Goal: Information Seeking & Learning: Understand process/instructions

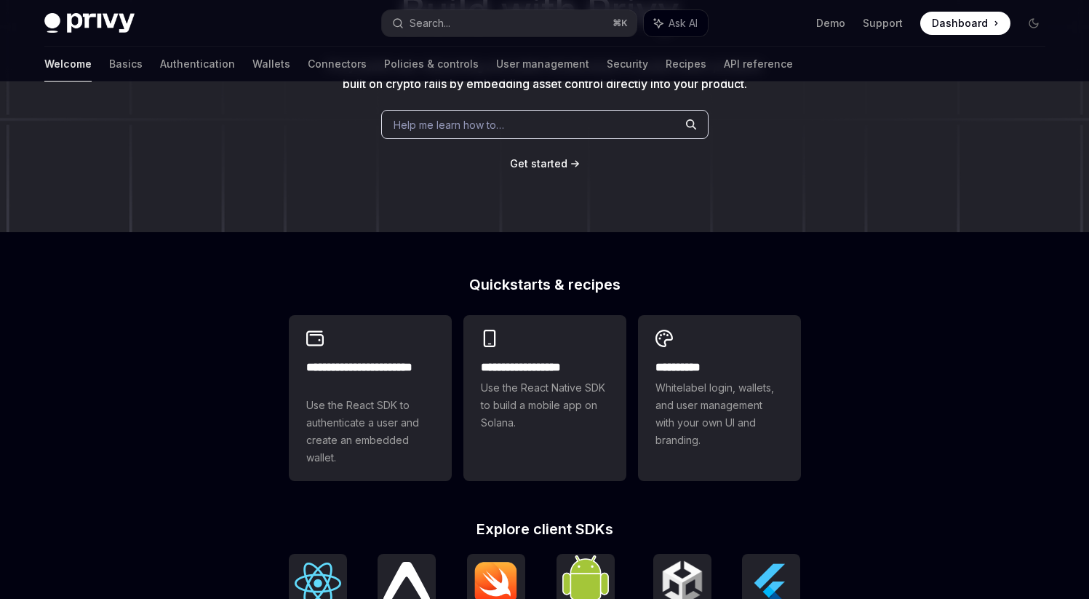
scroll to position [196, 0]
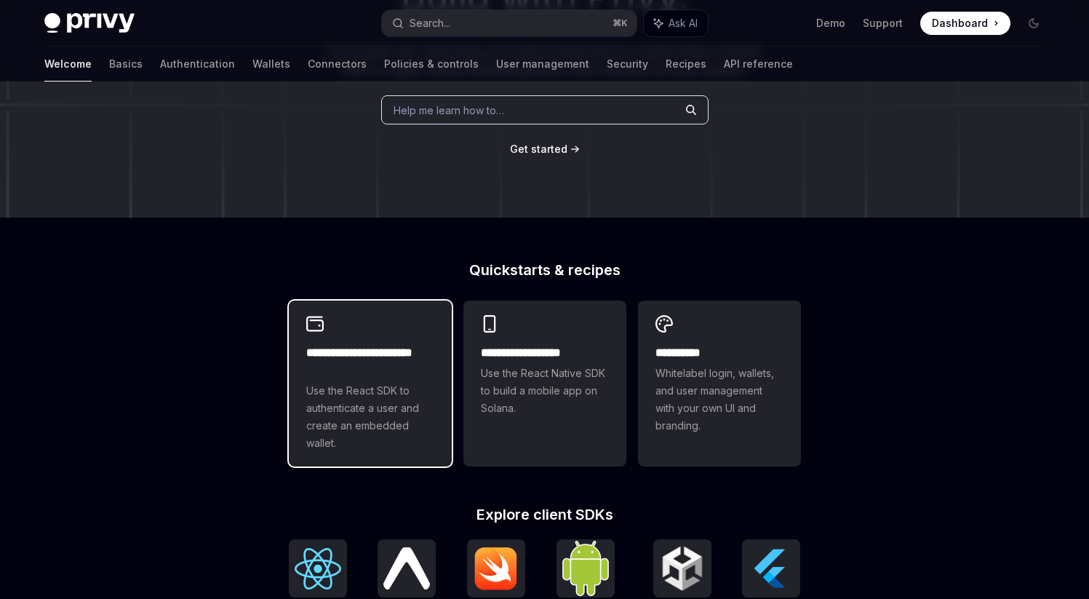
click at [391, 443] on span "Use the React SDK to authenticate a user and create an embedded wallet." at bounding box center [370, 417] width 128 height 70
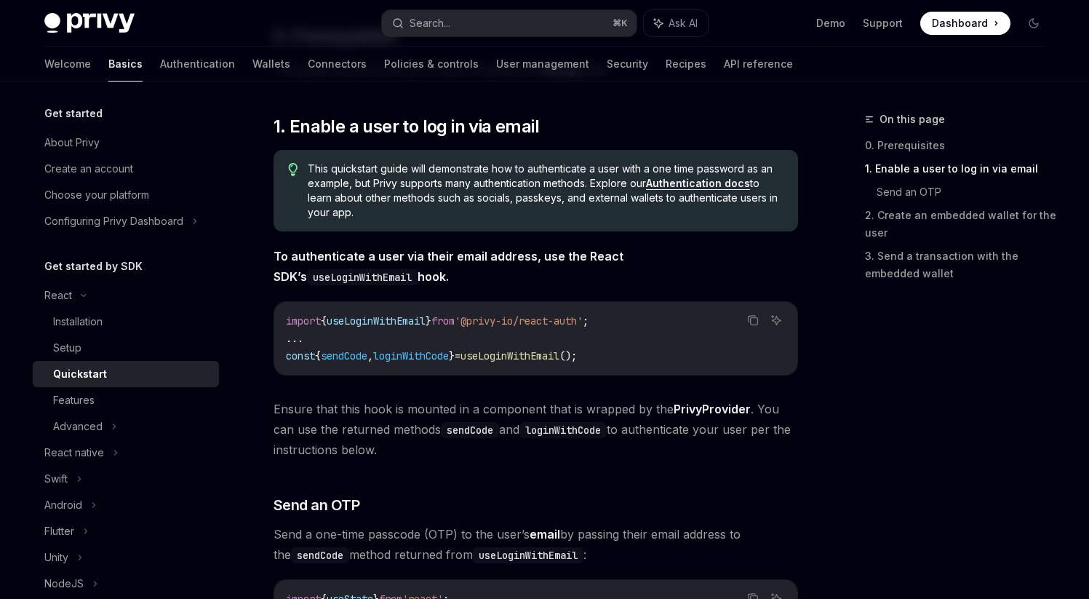
scroll to position [265, 0]
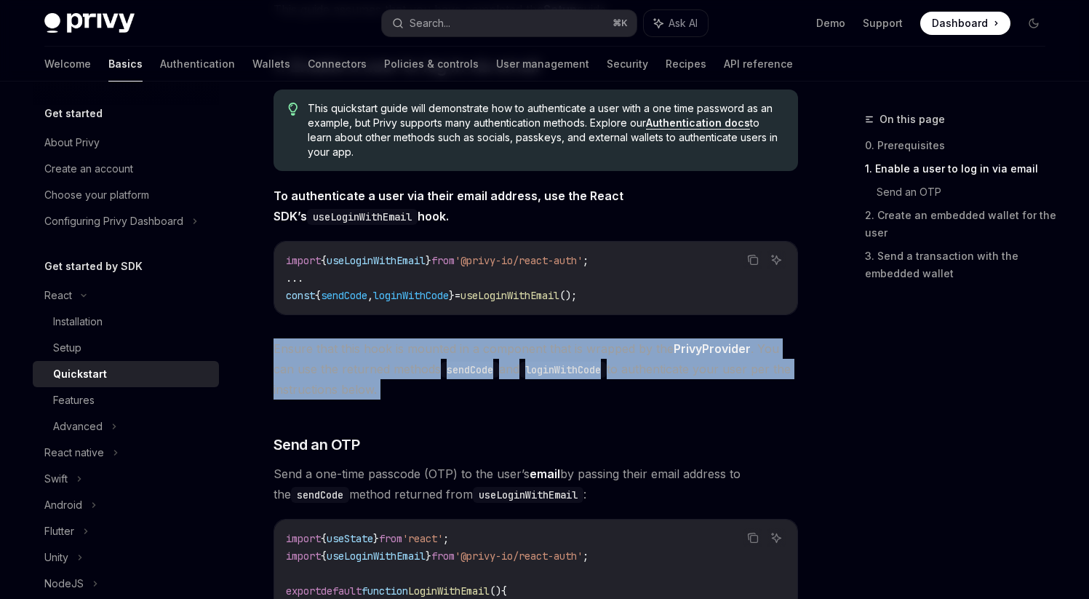
drag, startPoint x: 274, startPoint y: 347, endPoint x: 426, endPoint y: 401, distance: 161.5
copy div "Ensure that this hook is mounted in a component that is wrapped by the PrivyPro…"
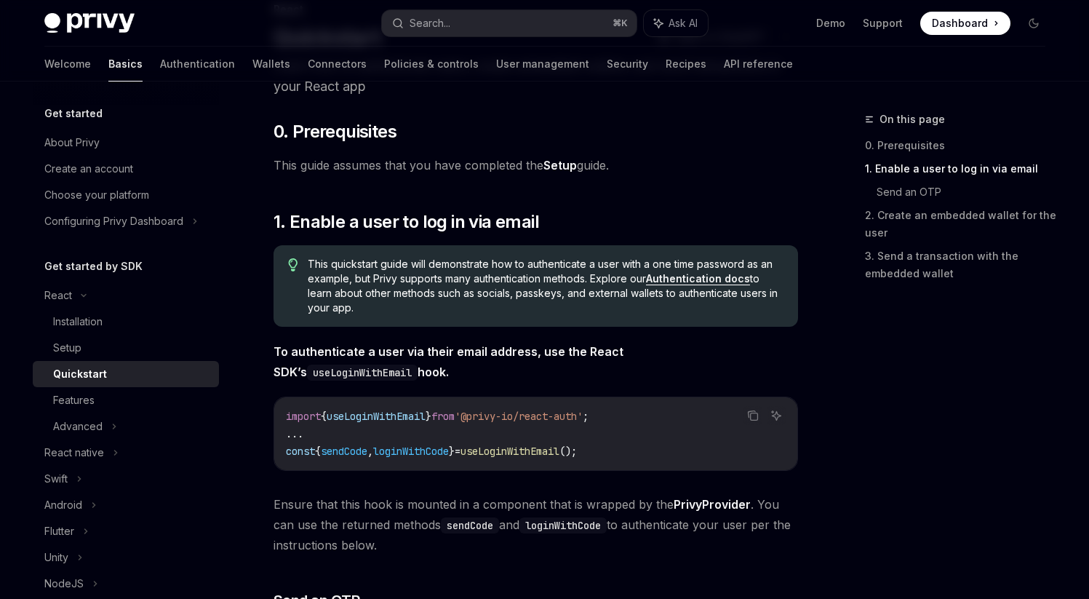
scroll to position [0, 0]
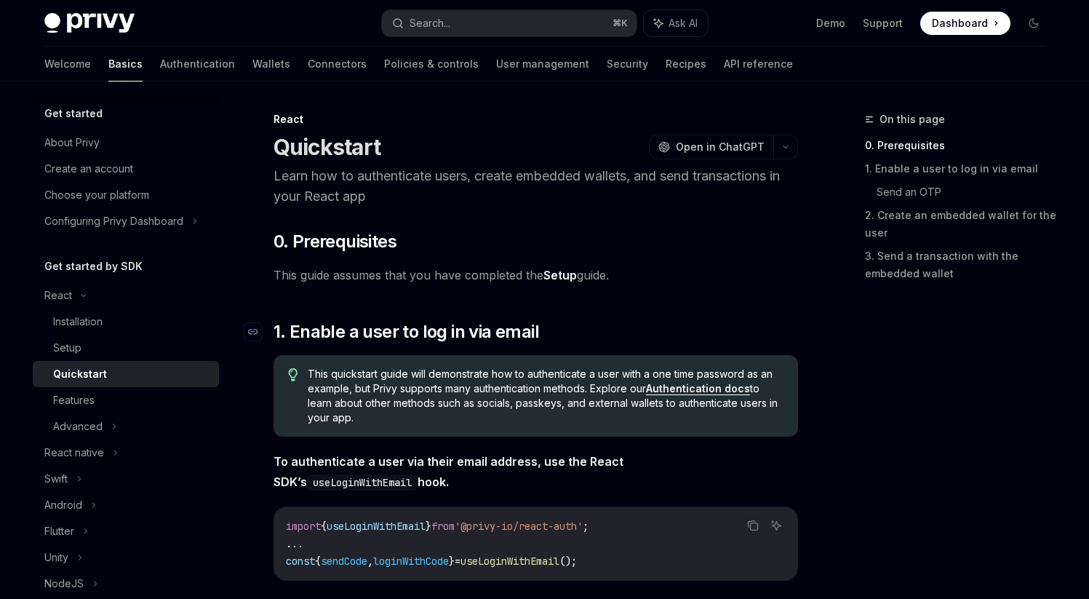
click at [504, 322] on span "1. Enable a user to log in via email" at bounding box center [405, 331] width 265 height 23
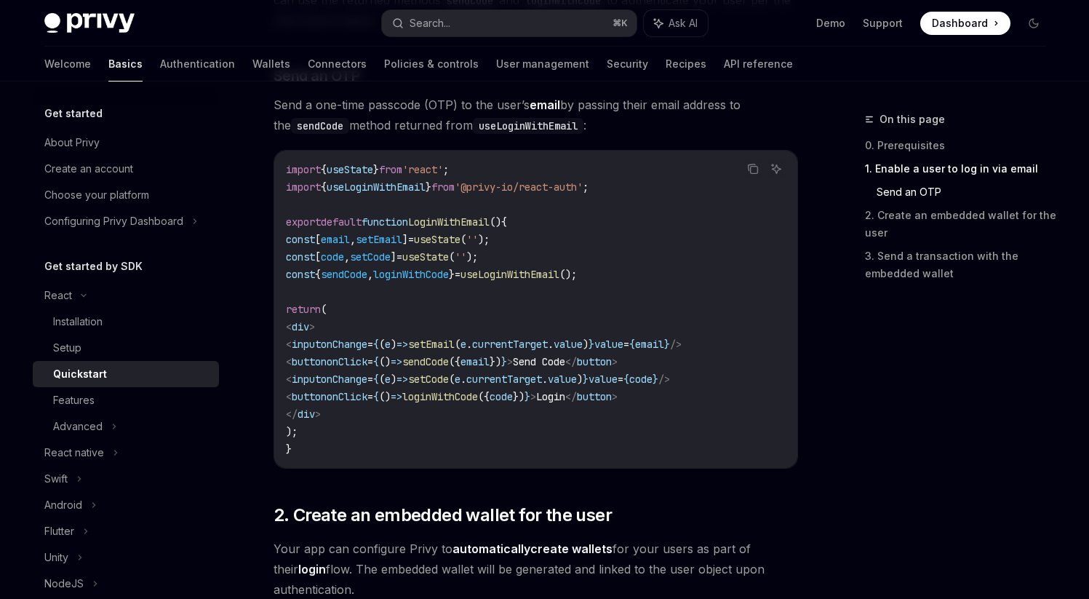
scroll to position [593, 0]
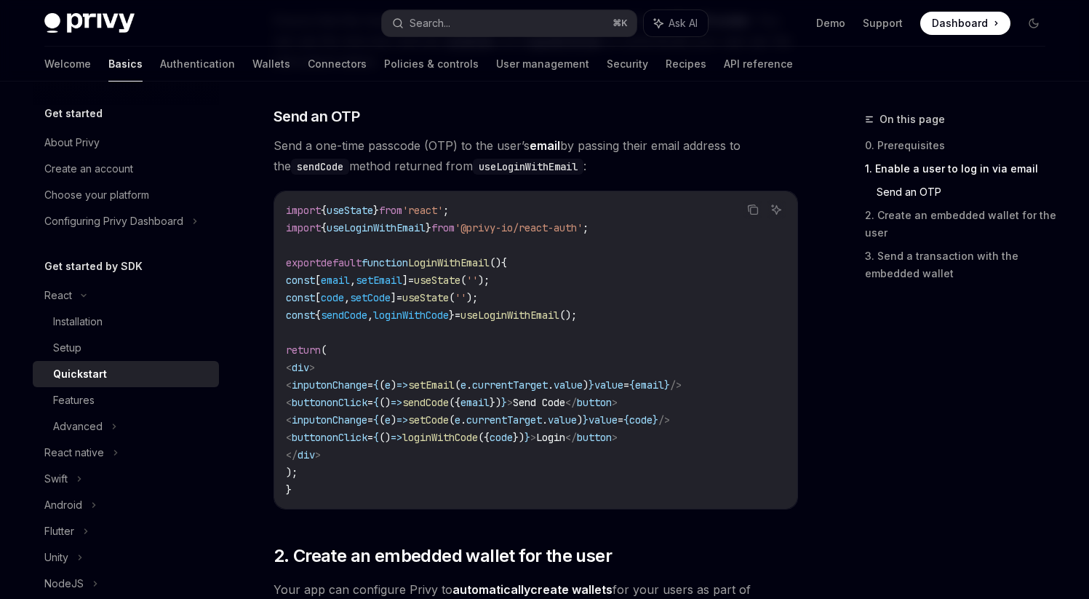
click at [427, 544] on div "​ 0. Prerequisites This guide assumes that you have completed the Setup guide. …" at bounding box center [535, 465] width 524 height 1658
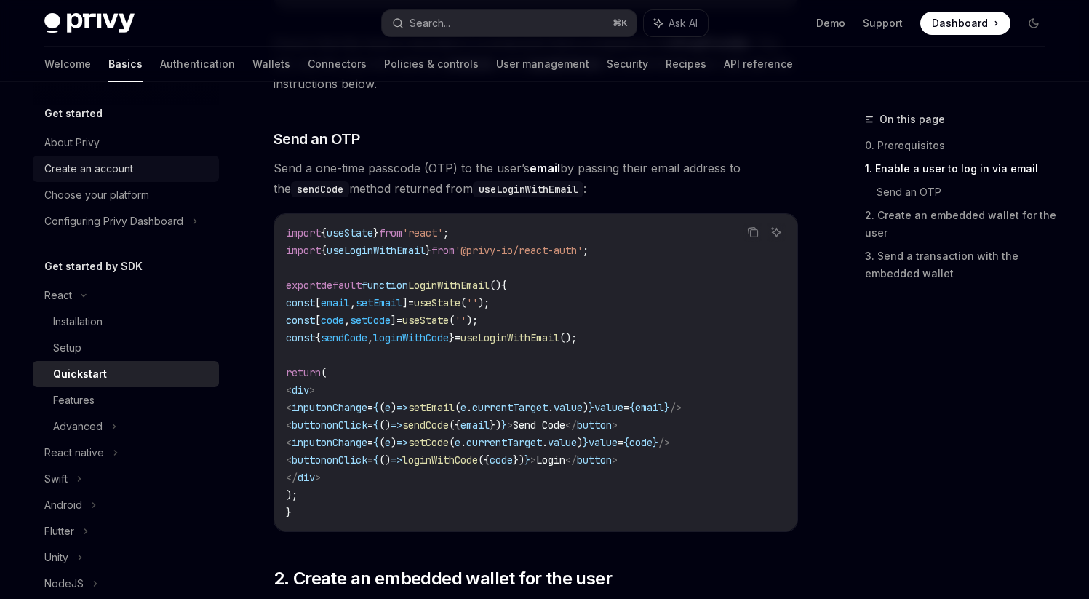
click at [130, 172] on div "Create an account" at bounding box center [88, 168] width 89 height 17
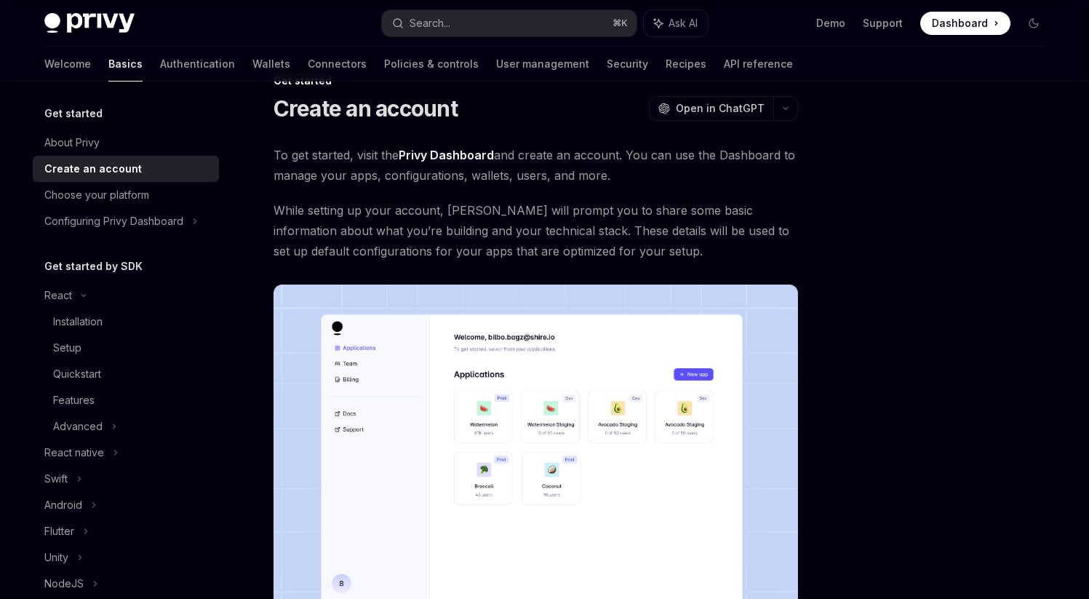
scroll to position [315, 0]
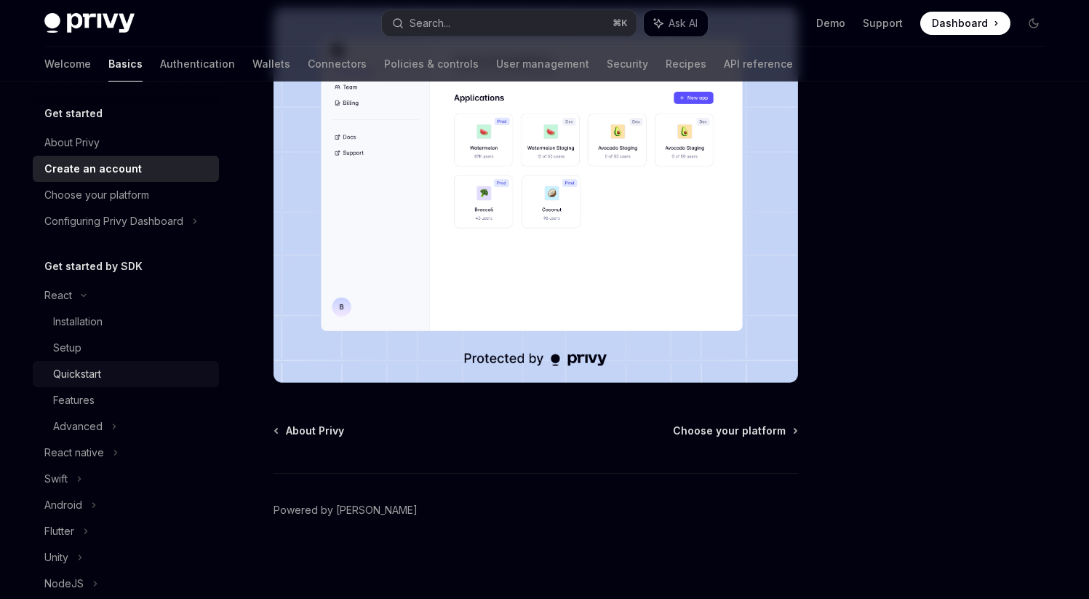
click at [116, 367] on div "Quickstart" at bounding box center [131, 373] width 157 height 17
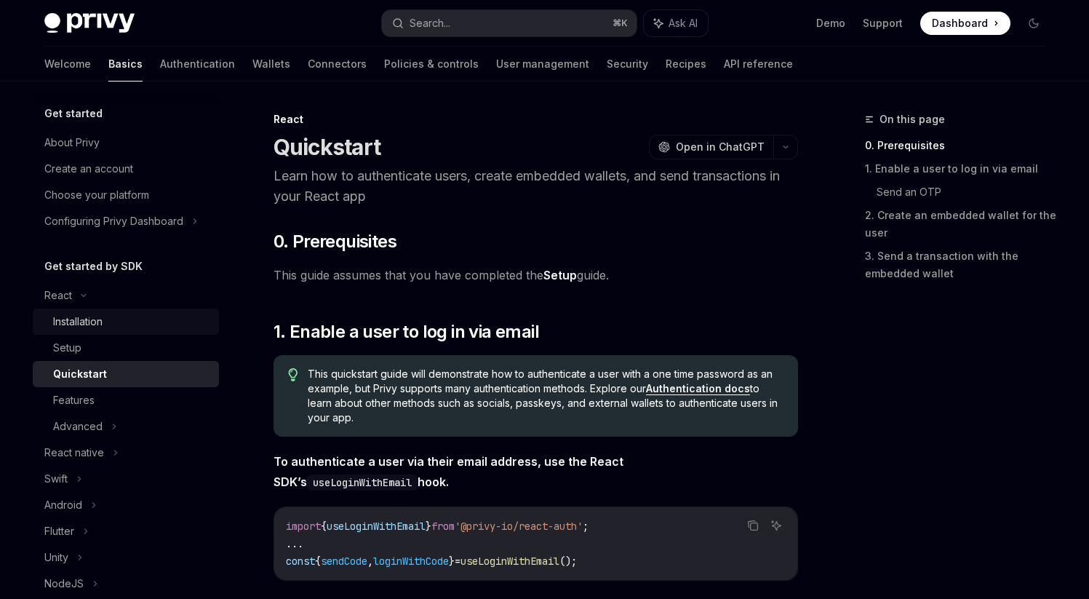
click at [102, 321] on div "Installation" at bounding box center [77, 321] width 49 height 17
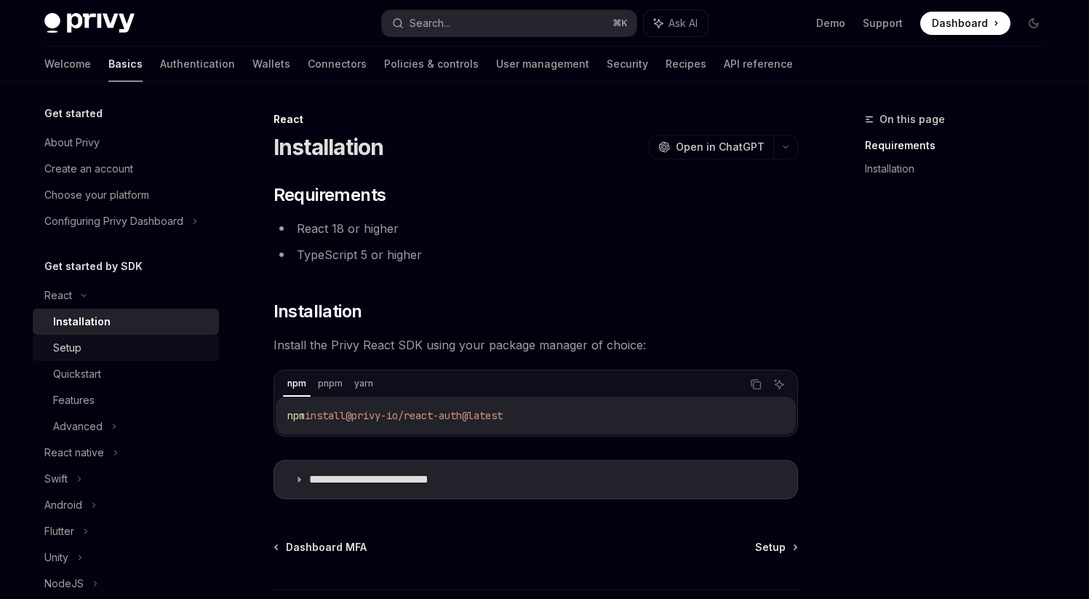
click at [113, 348] on div "Setup" at bounding box center [131, 347] width 157 height 17
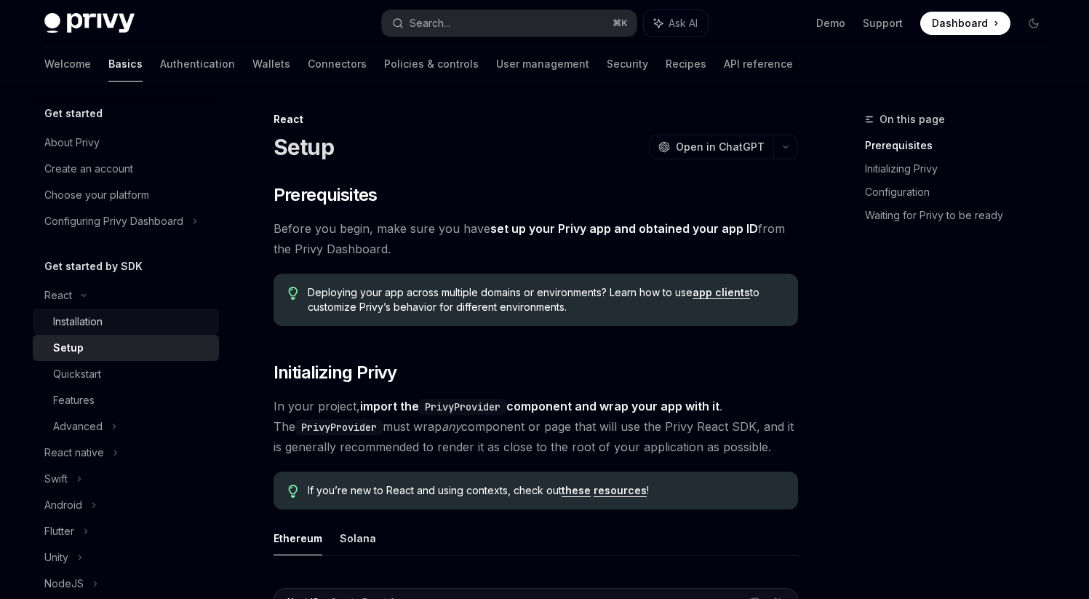
click at [108, 325] on div "Installation" at bounding box center [131, 321] width 157 height 17
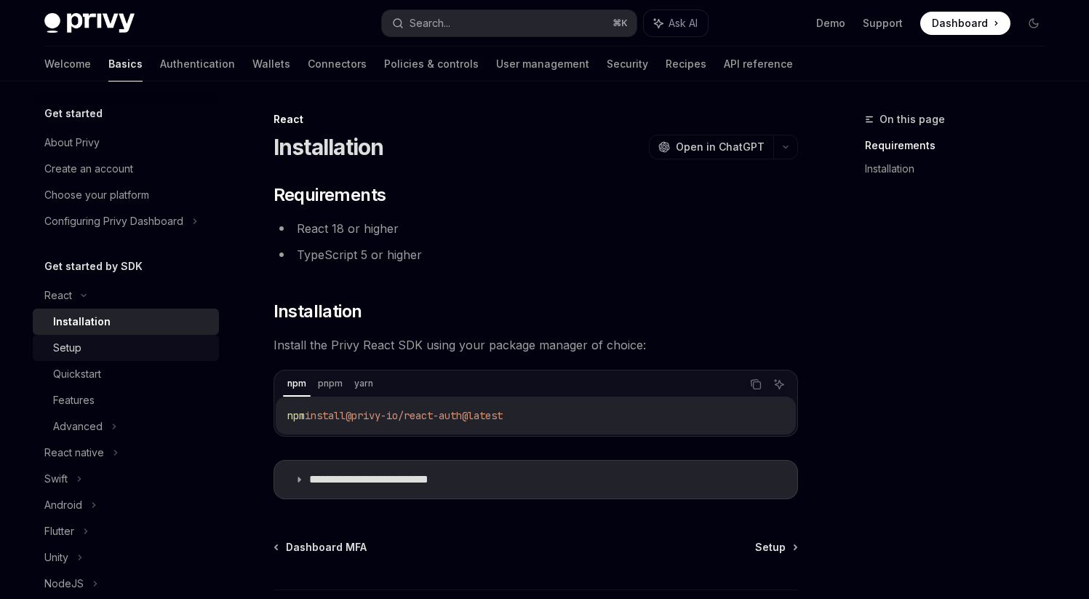
click at [113, 344] on div "Setup" at bounding box center [131, 347] width 157 height 17
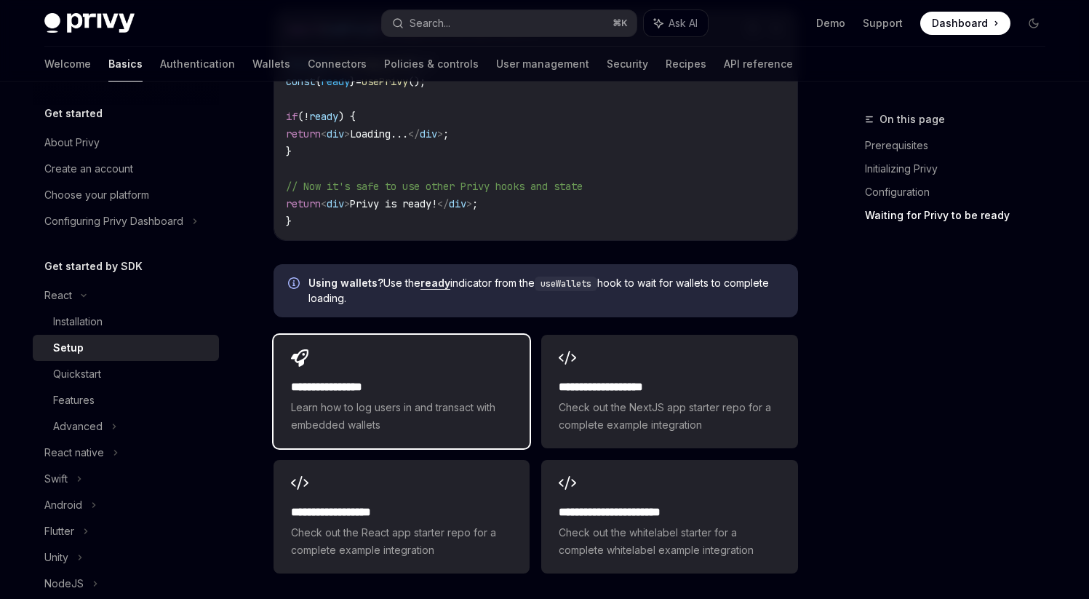
scroll to position [1725, 0]
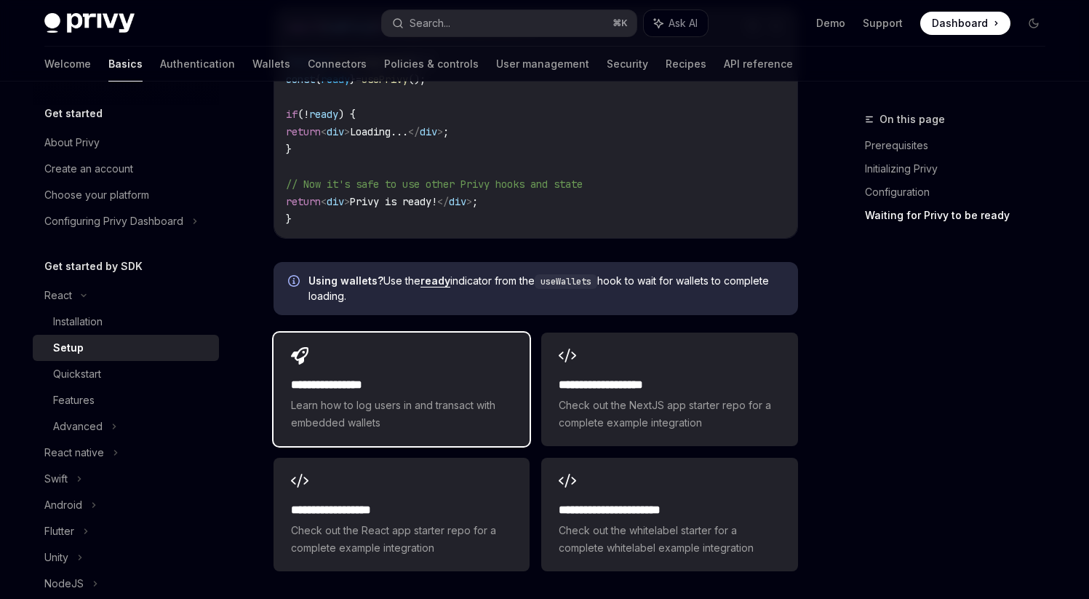
click at [431, 399] on span "Learn how to log users in and transact with embedded wallets" at bounding box center [401, 413] width 221 height 35
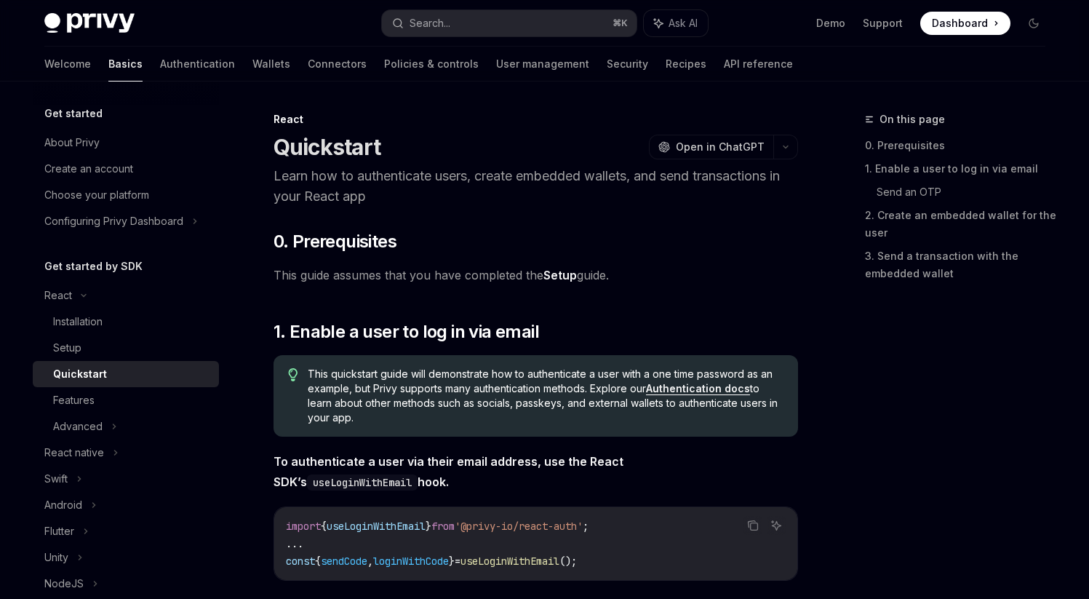
type textarea "*"
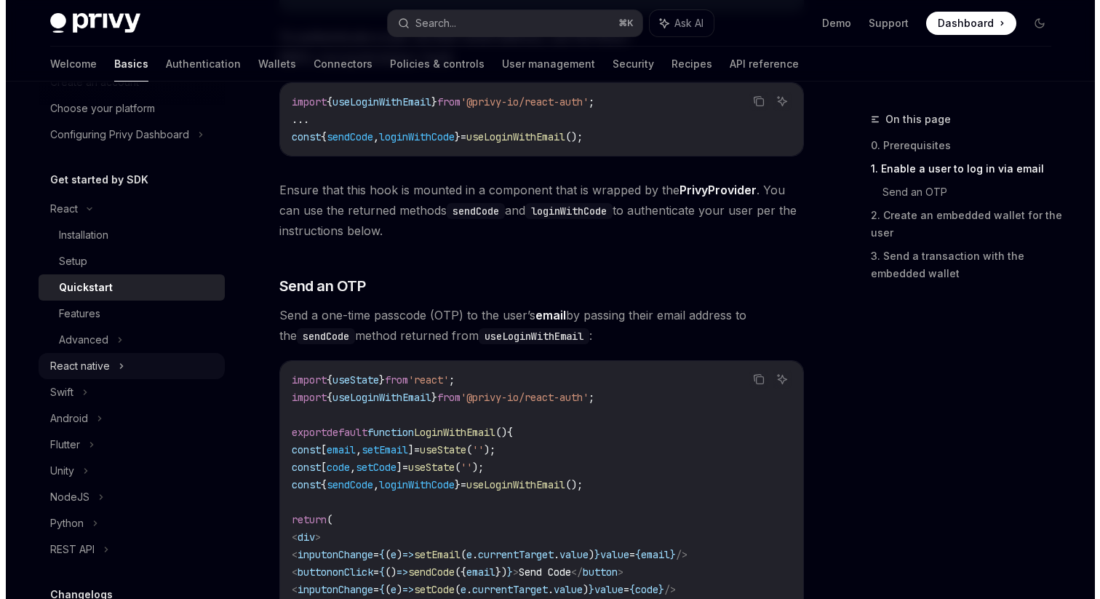
scroll to position [280, 0]
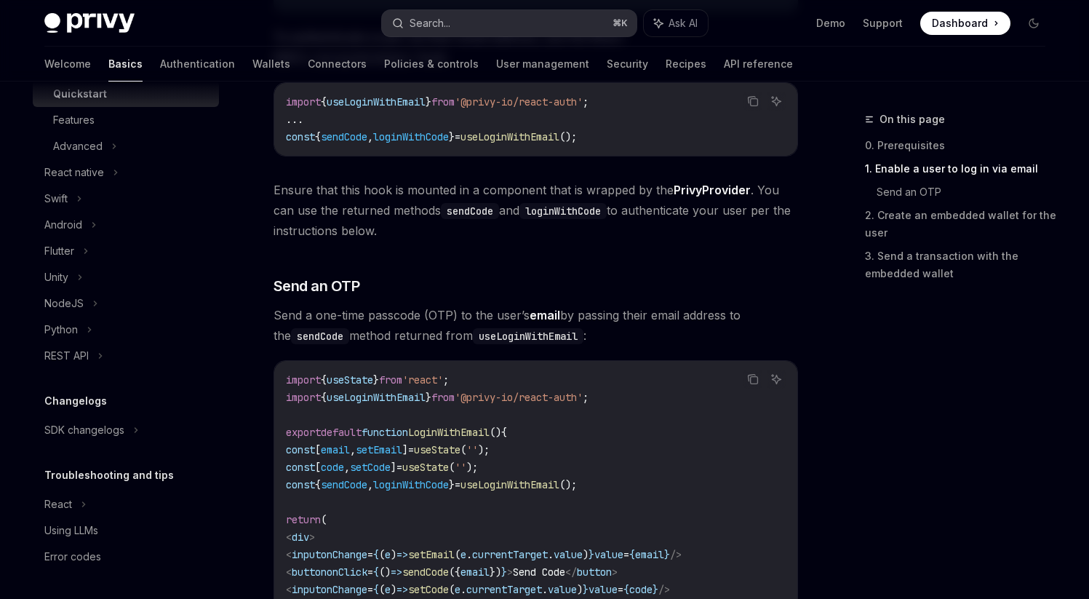
click at [464, 17] on button "Search... ⌘ K" at bounding box center [509, 23] width 255 height 26
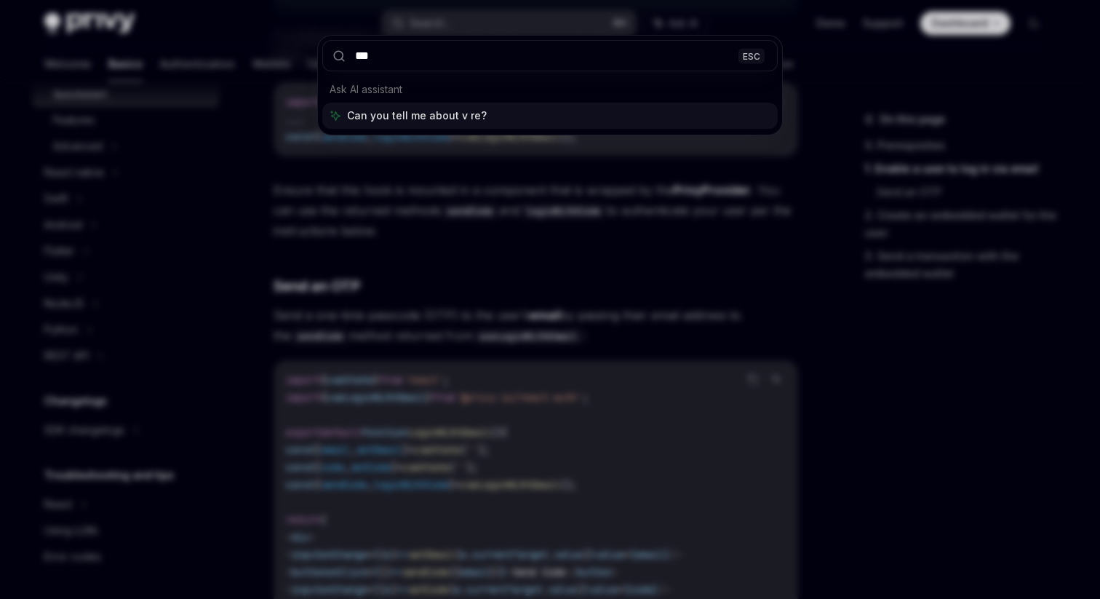
type input "*"
type input "**********"
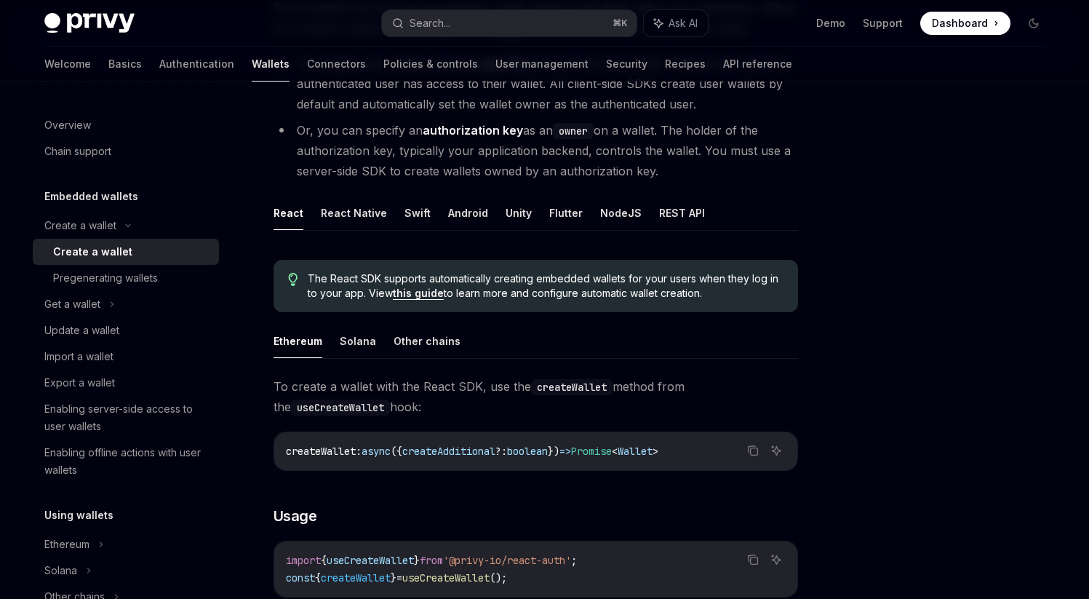
scroll to position [204, 0]
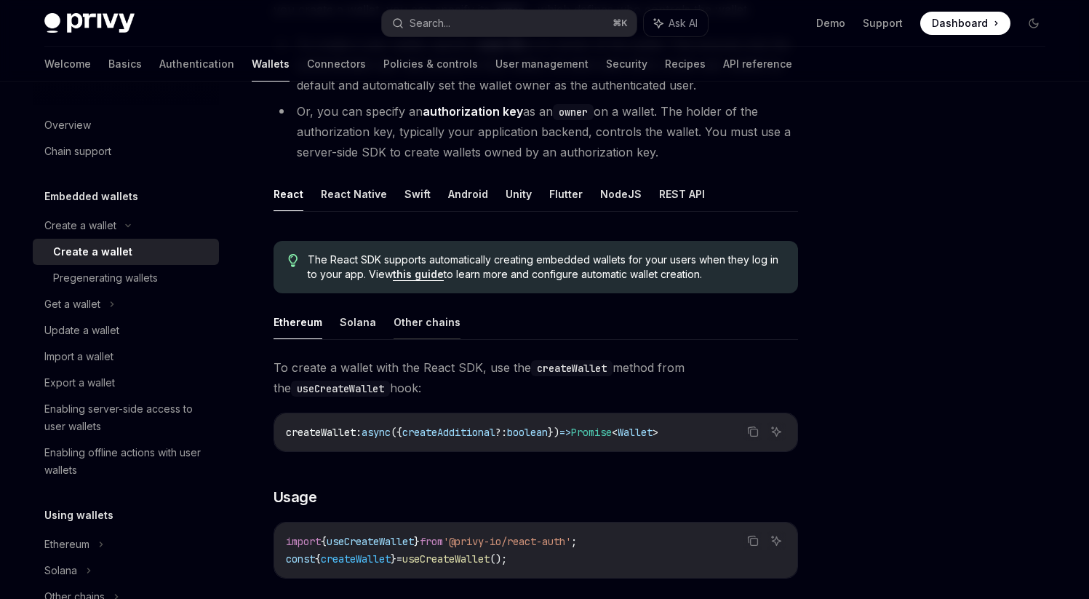
click at [409, 332] on button "Other chains" at bounding box center [426, 322] width 67 height 34
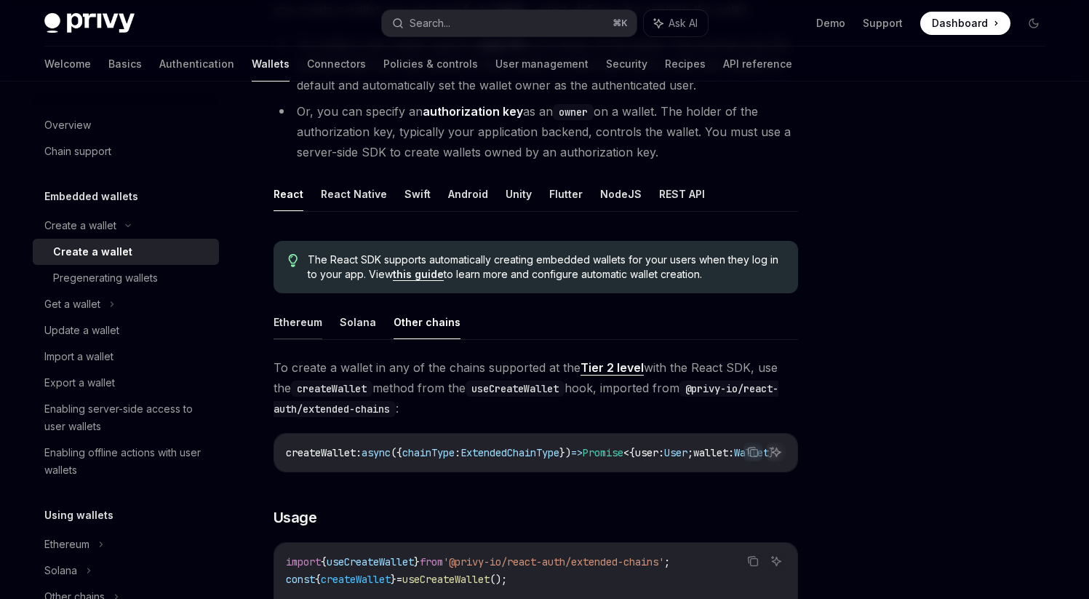
click at [305, 332] on button "Ethereum" at bounding box center [297, 322] width 49 height 34
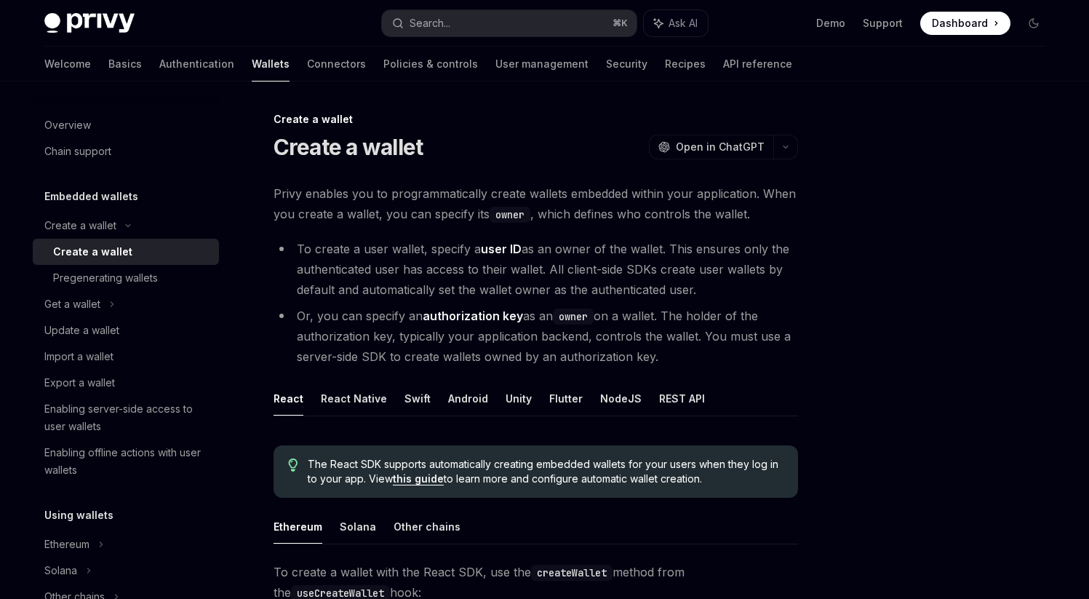
click at [426, 271] on li "To create a user wallet, specify a user ID as an owner of the wallet. This ensu…" at bounding box center [535, 269] width 524 height 61
drag, startPoint x: 273, startPoint y: 199, endPoint x: 688, endPoint y: 359, distance: 445.3
copy div "Privy enables you to programmatically create wallets embedded within your appli…"
click at [794, 295] on li "To create a user wallet, specify a user ID as an owner of the wallet. This ensu…" at bounding box center [535, 269] width 524 height 61
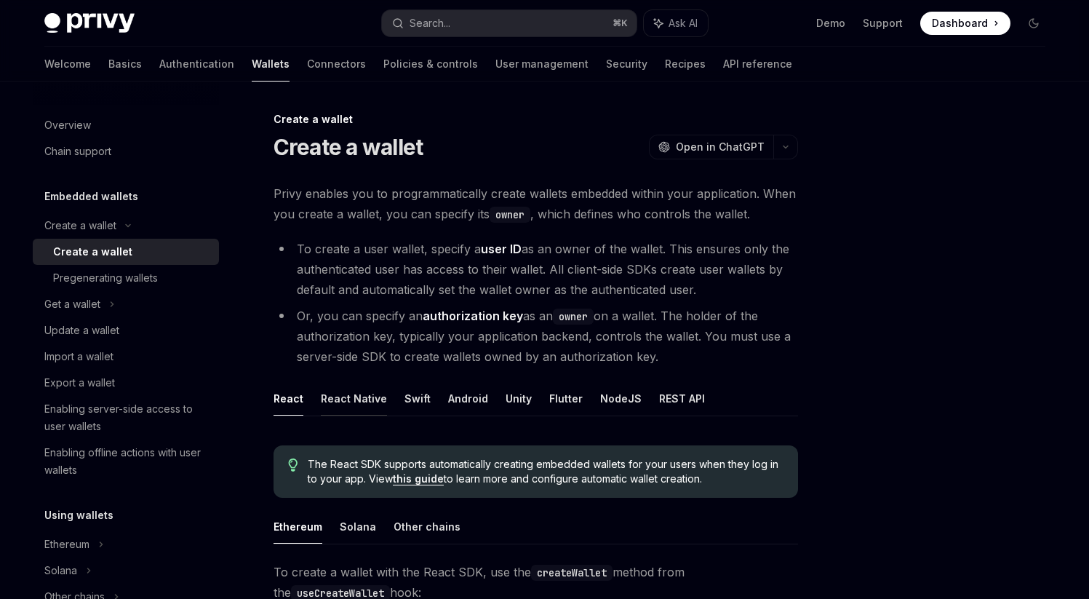
scroll to position [31, 0]
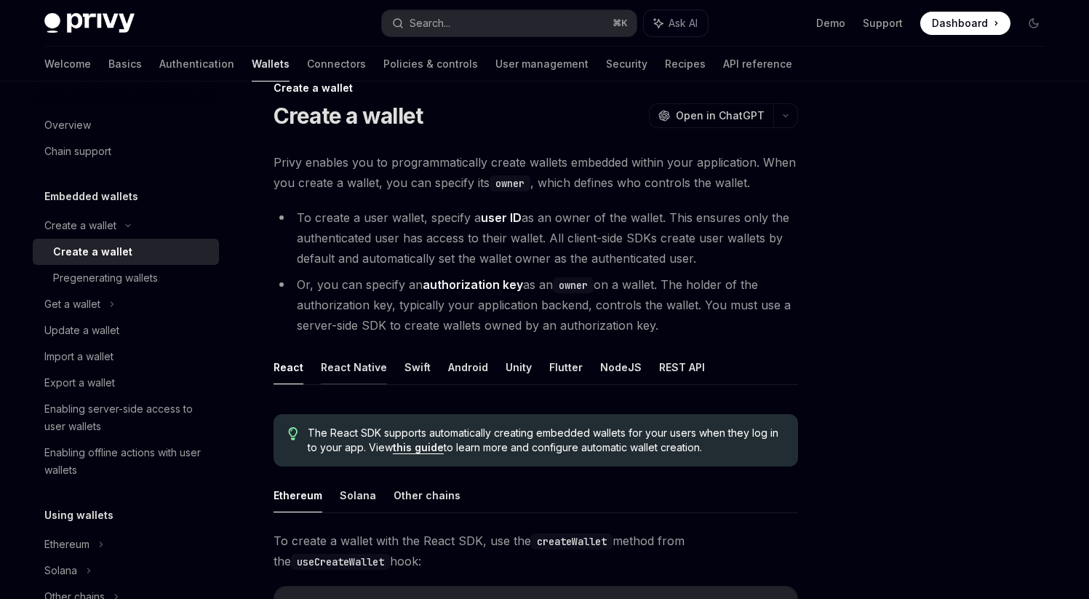
click at [357, 375] on button "React Native" at bounding box center [354, 367] width 66 height 34
click at [289, 377] on button "React" at bounding box center [288, 367] width 30 height 34
drag, startPoint x: 303, startPoint y: 434, endPoint x: 759, endPoint y: 455, distance: 457.2
click at [759, 455] on div "The React SDK supports automatically creating embedded wallets for your users w…" at bounding box center [535, 440] width 524 height 52
copy span "The React SDK supports automatically creating embedded wallets for your users w…"
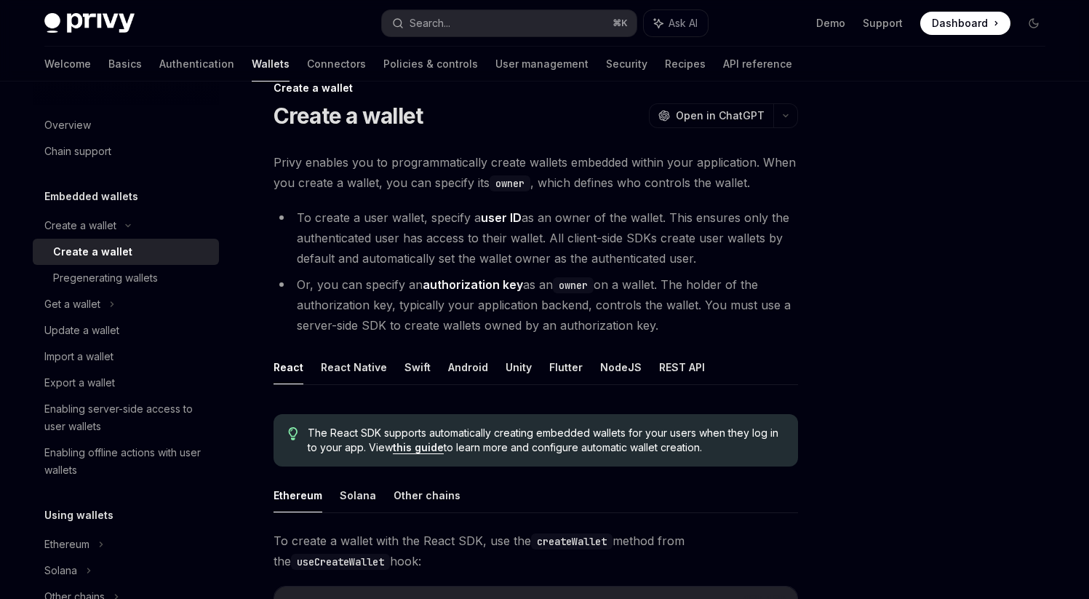
click at [735, 334] on li "Or, you can specify an authorization key as an owner on a wallet. The holder of…" at bounding box center [535, 304] width 524 height 61
click at [349, 373] on button "React Native" at bounding box center [354, 367] width 66 height 34
type textarea "*"
copy span "The React Native SDK supports automatically creating embedded wallets for your …"
drag, startPoint x: 305, startPoint y: 431, endPoint x: 750, endPoint y: 446, distance: 445.3
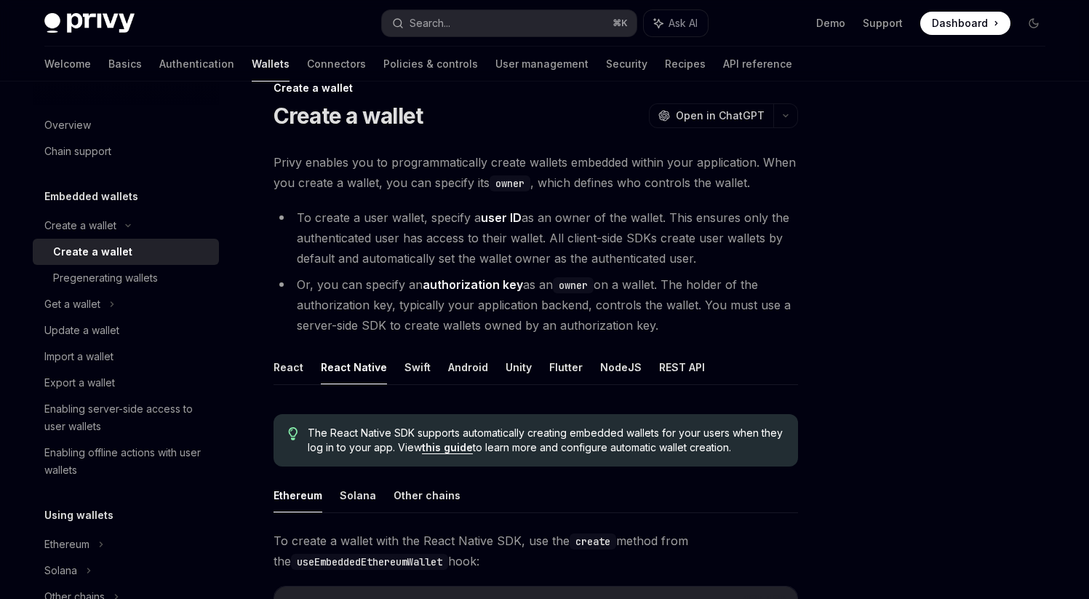
click at [750, 446] on div "The React Native SDK supports automatically creating embedded wallets for your …" at bounding box center [535, 440] width 524 height 52
click at [756, 326] on li "Or, you can specify an authorization key as an owner on a wallet. The holder of…" at bounding box center [535, 304] width 524 height 61
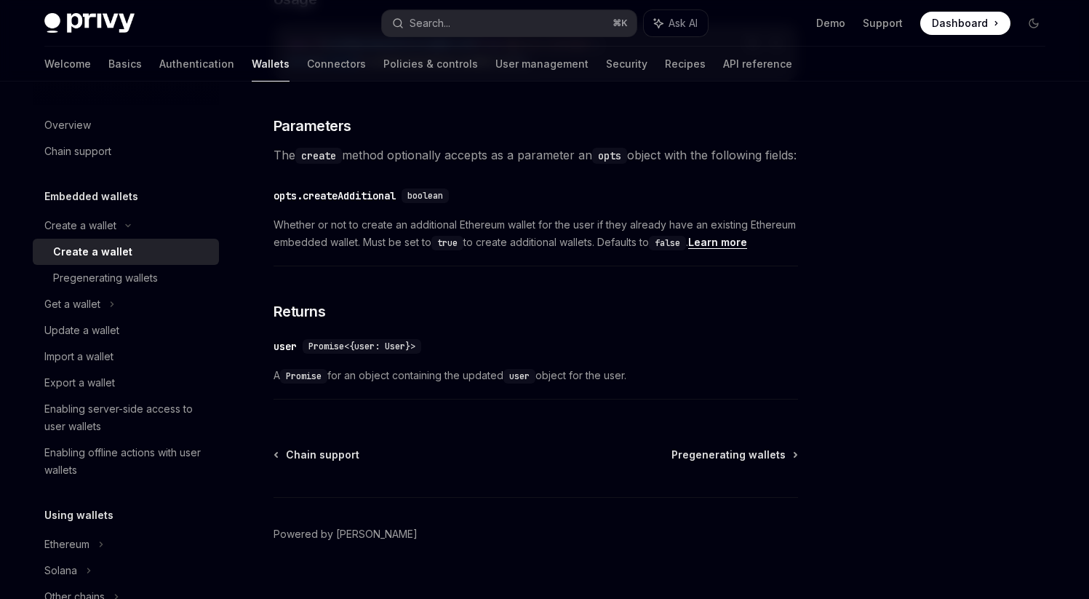
scroll to position [681, 0]
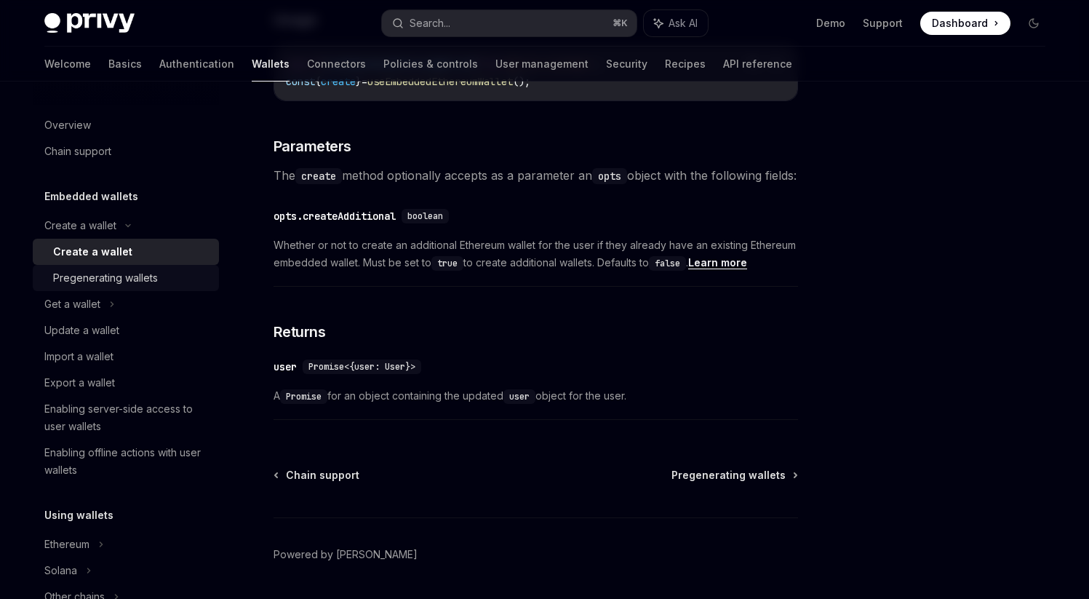
click at [141, 284] on div "Pregenerating wallets" at bounding box center [105, 277] width 105 height 17
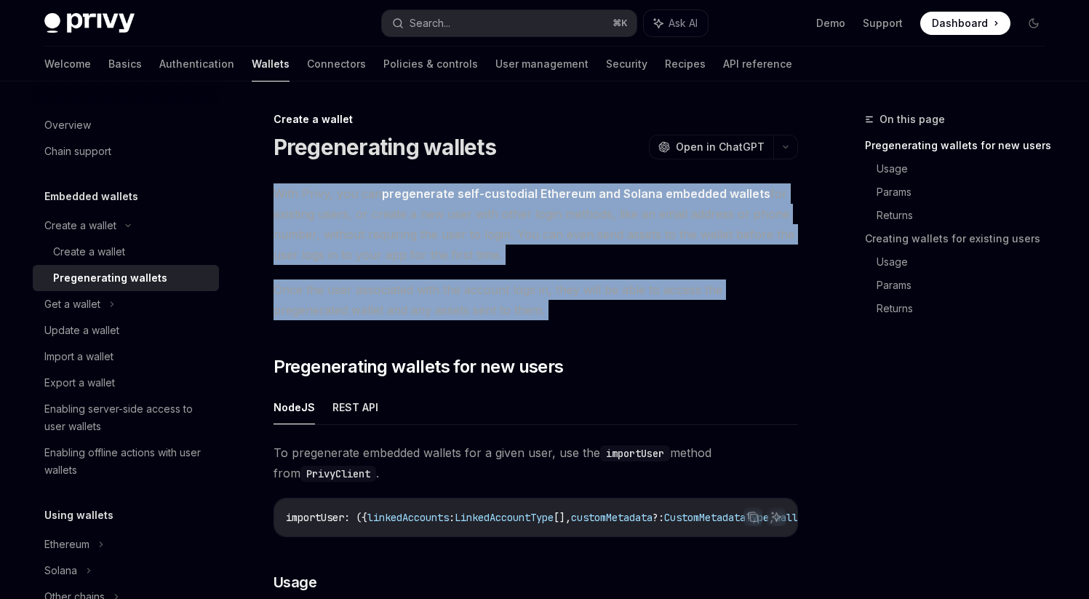
drag, startPoint x: 274, startPoint y: 193, endPoint x: 487, endPoint y: 329, distance: 252.2
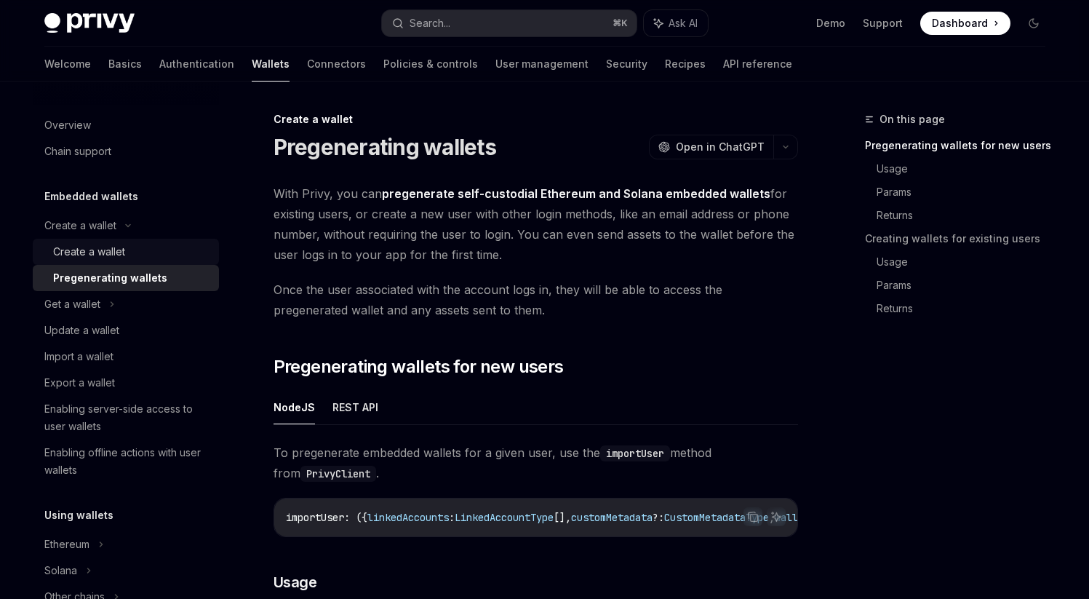
click at [116, 253] on div "Create a wallet" at bounding box center [89, 251] width 72 height 17
type textarea "*"
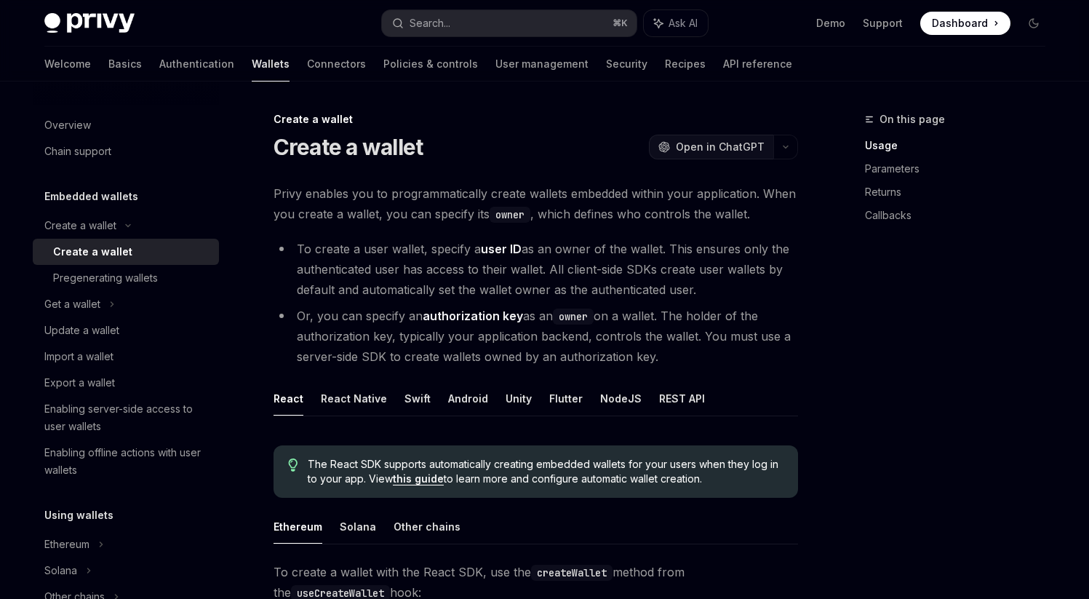
click at [770, 145] on button "OpenAI Open in ChatGPT" at bounding box center [711, 147] width 124 height 25
click at [697, 146] on span "Open in ChatGPT" at bounding box center [720, 147] width 89 height 15
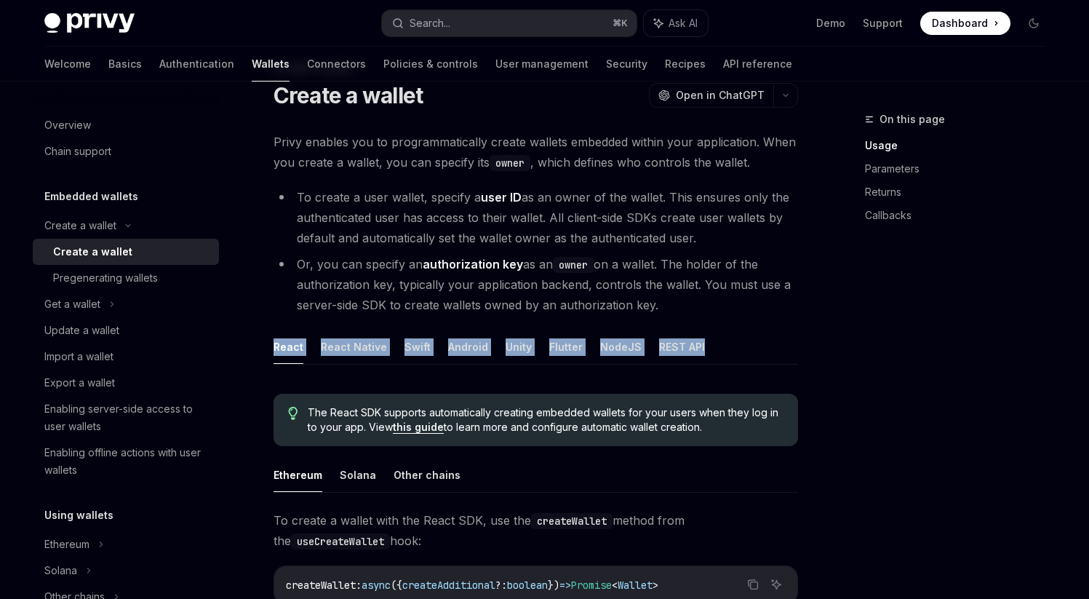
drag, startPoint x: 260, startPoint y: 340, endPoint x: 708, endPoint y: 343, distance: 447.3
copy ul "React React Native Swift Android Unity Flutter NodeJS REST API"
click at [386, 265] on li "Or, you can specify an authorization key as an owner on a wallet. The holder of…" at bounding box center [535, 284] width 524 height 61
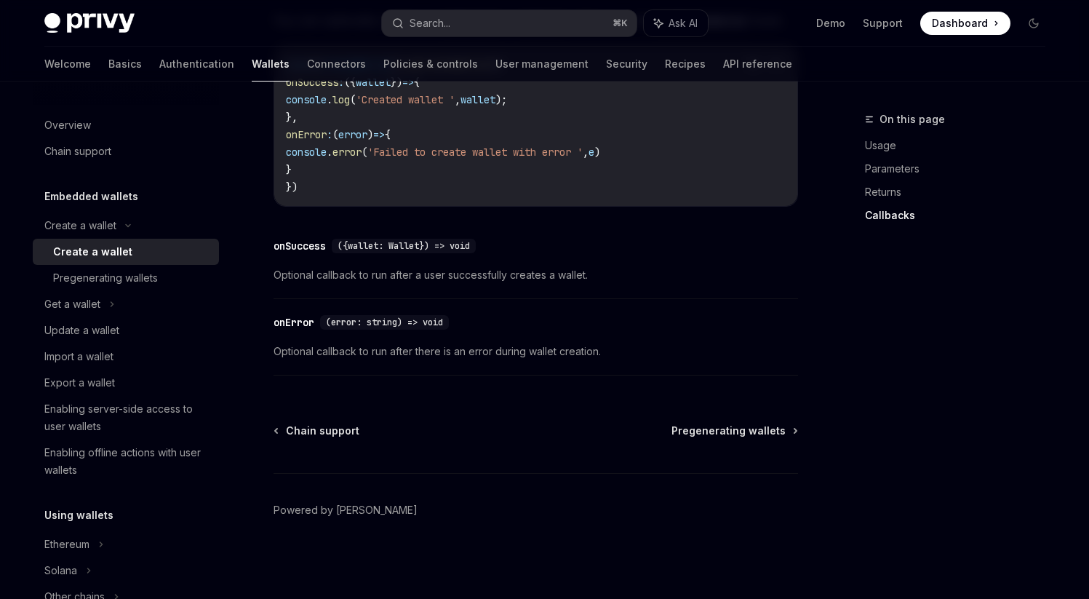
scroll to position [1140, 0]
